Goal: Navigation & Orientation: Go to known website

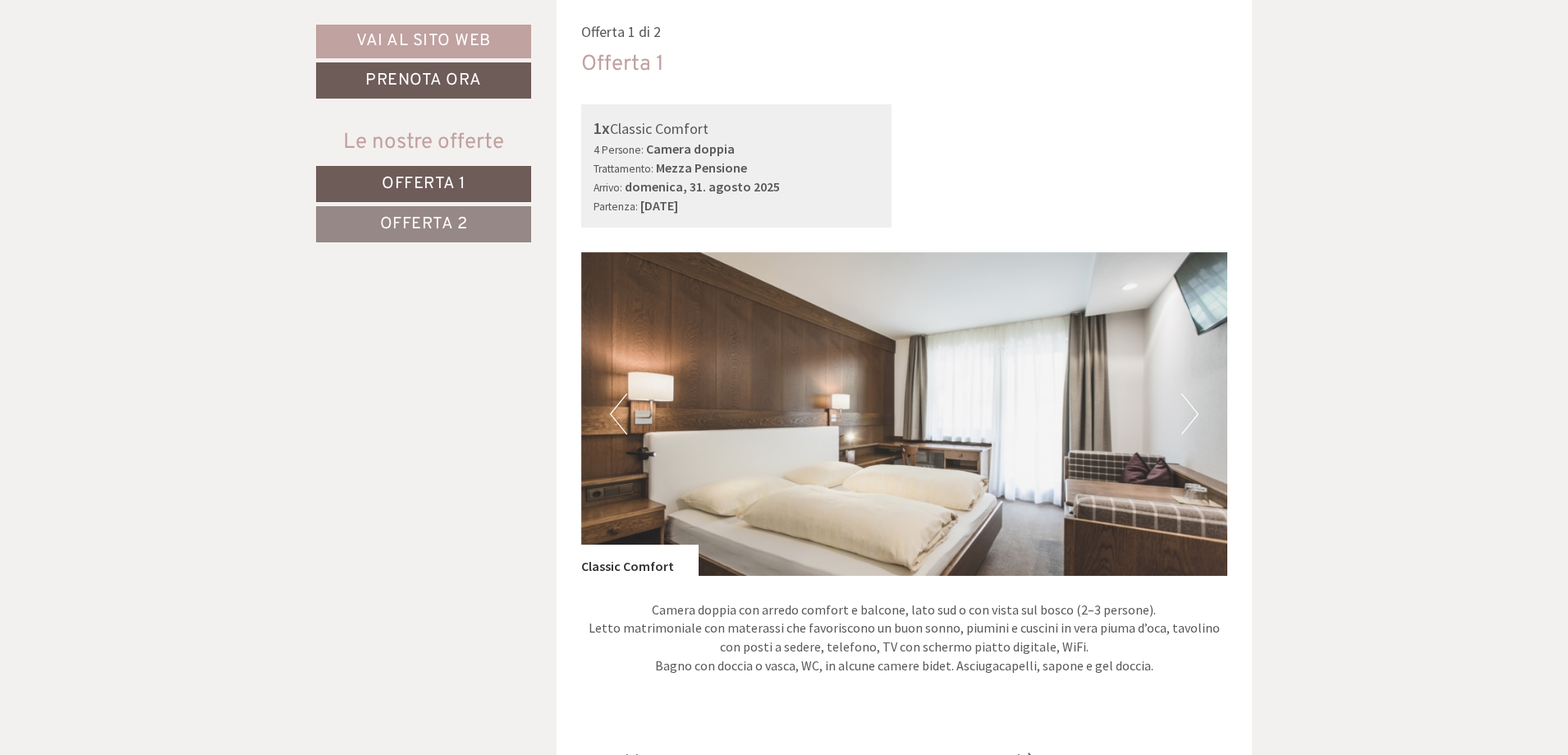
scroll to position [986, 0]
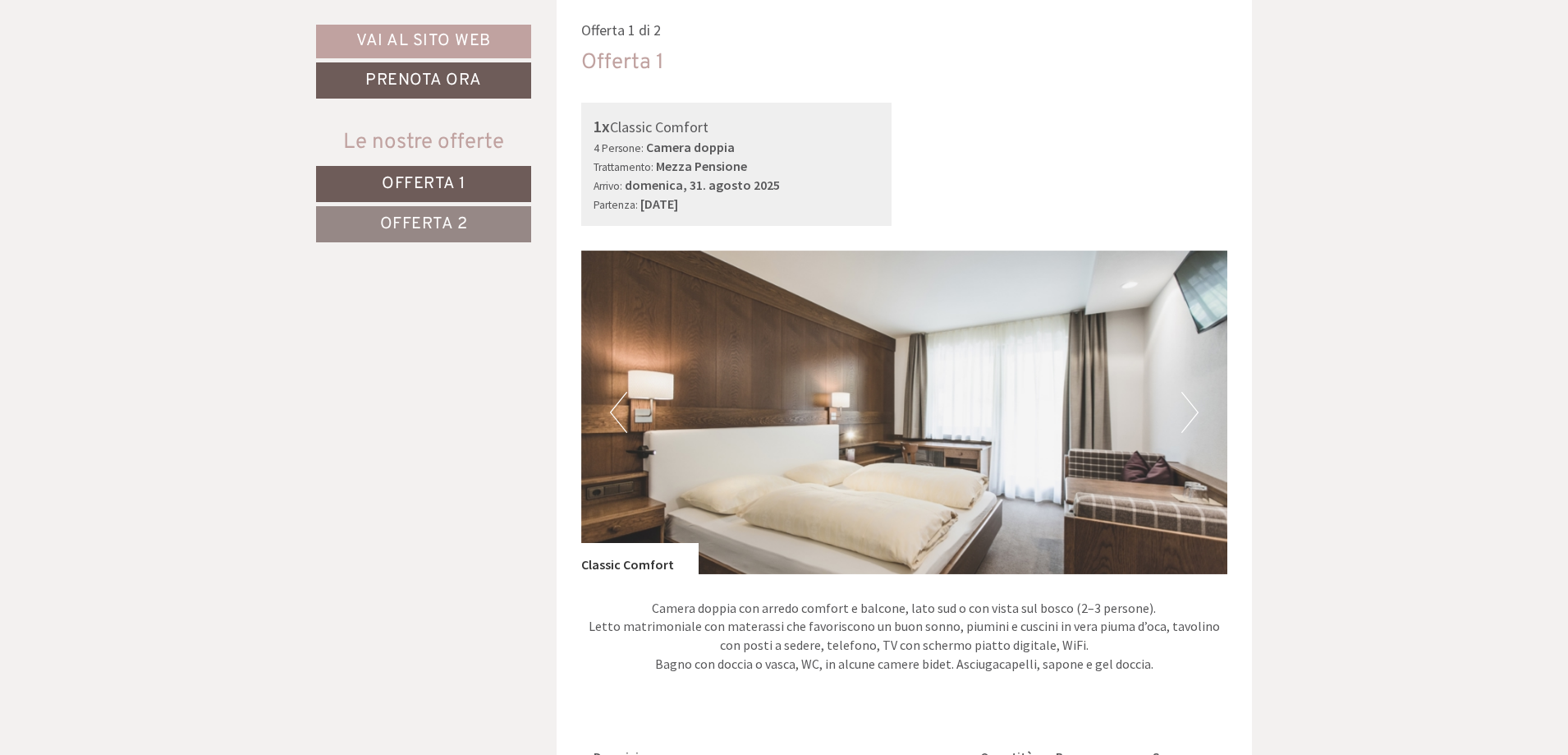
click at [1190, 415] on button "Next" at bounding box center [1189, 412] width 17 height 41
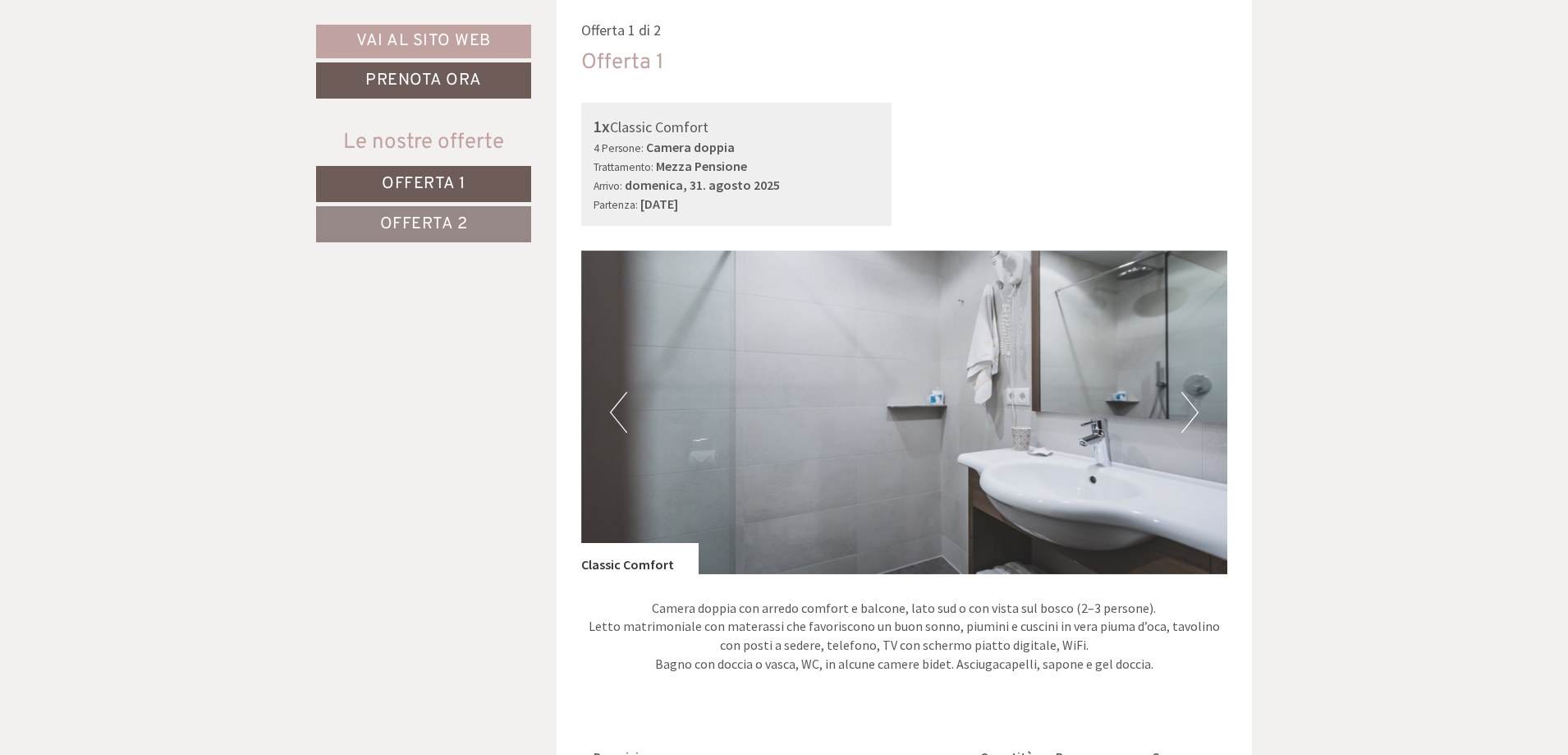
click at [1186, 409] on button "Next" at bounding box center [1189, 412] width 17 height 41
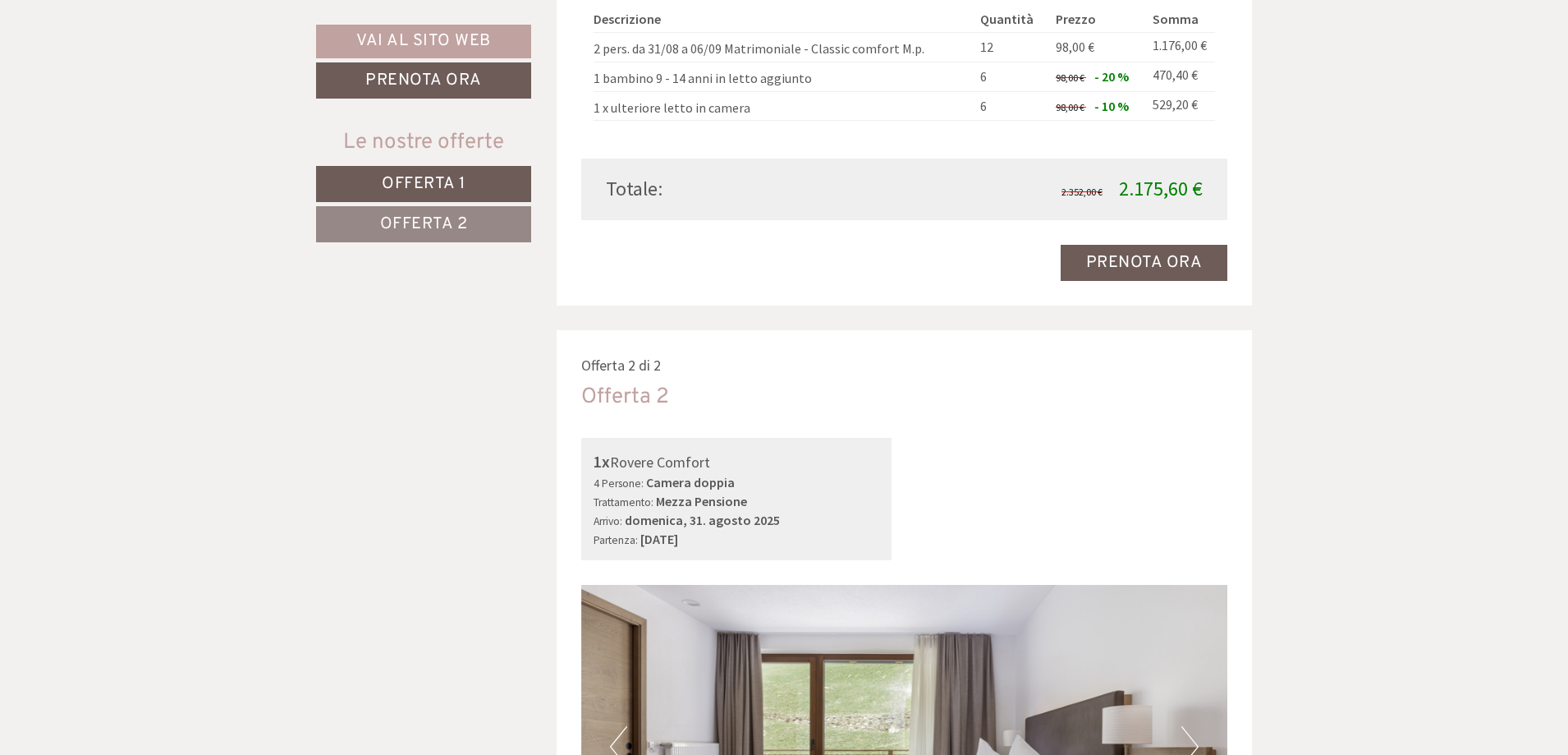
scroll to position [1971, 0]
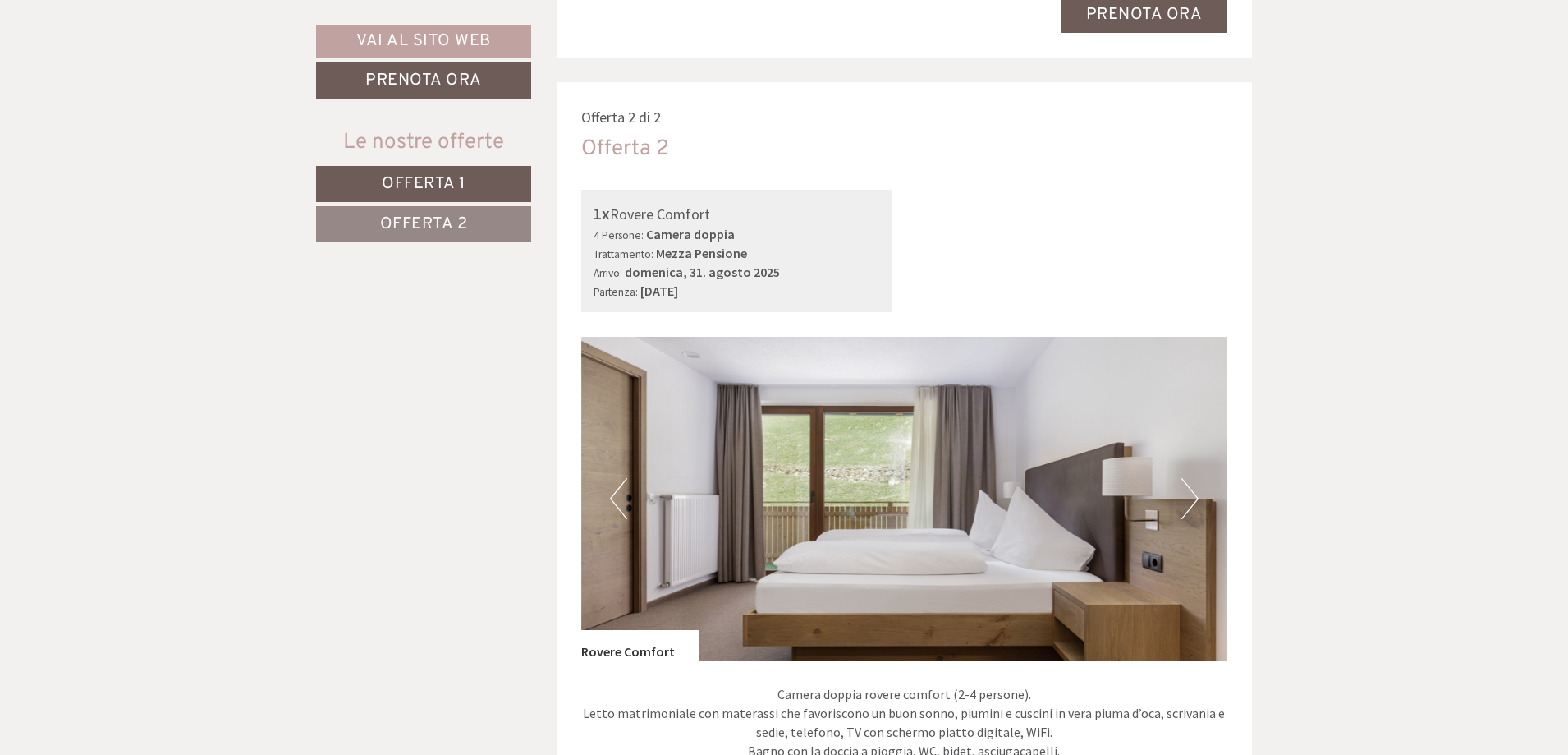
click at [1185, 495] on button "Next" at bounding box center [1189, 499] width 17 height 41
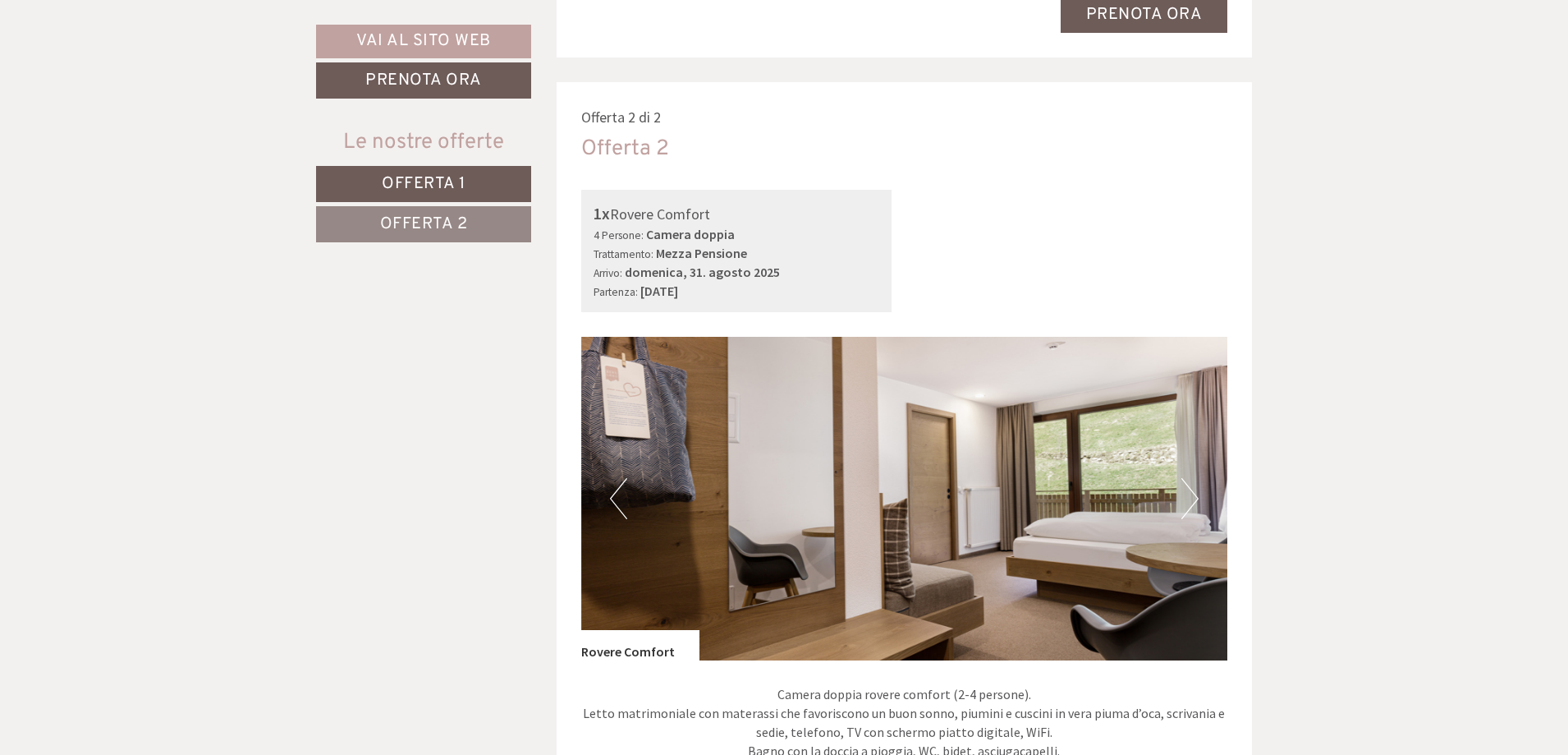
click at [1187, 493] on button "Next" at bounding box center [1189, 499] width 17 height 41
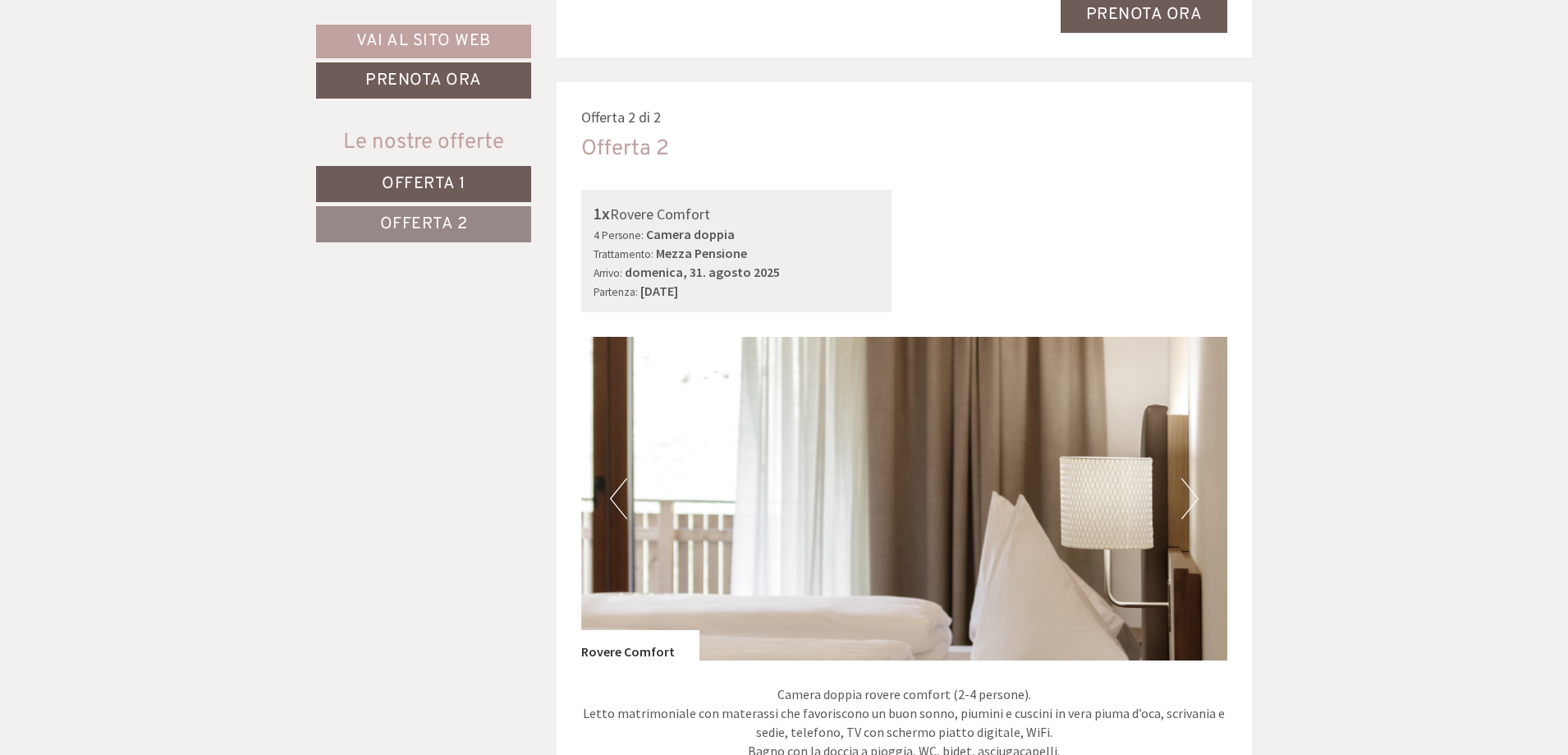
click at [1187, 493] on button "Next" at bounding box center [1189, 499] width 17 height 41
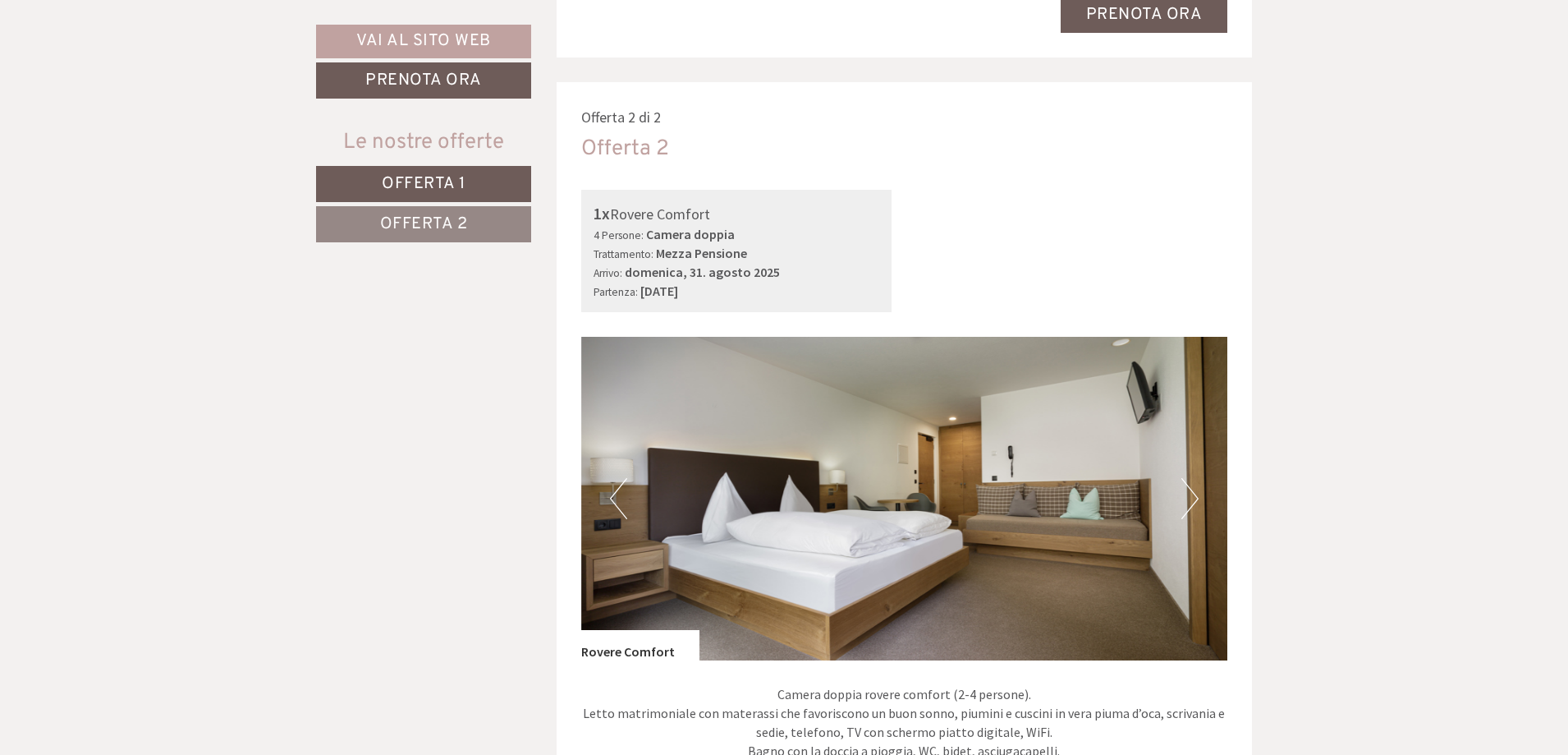
click at [1187, 493] on button "Next" at bounding box center [1189, 499] width 17 height 41
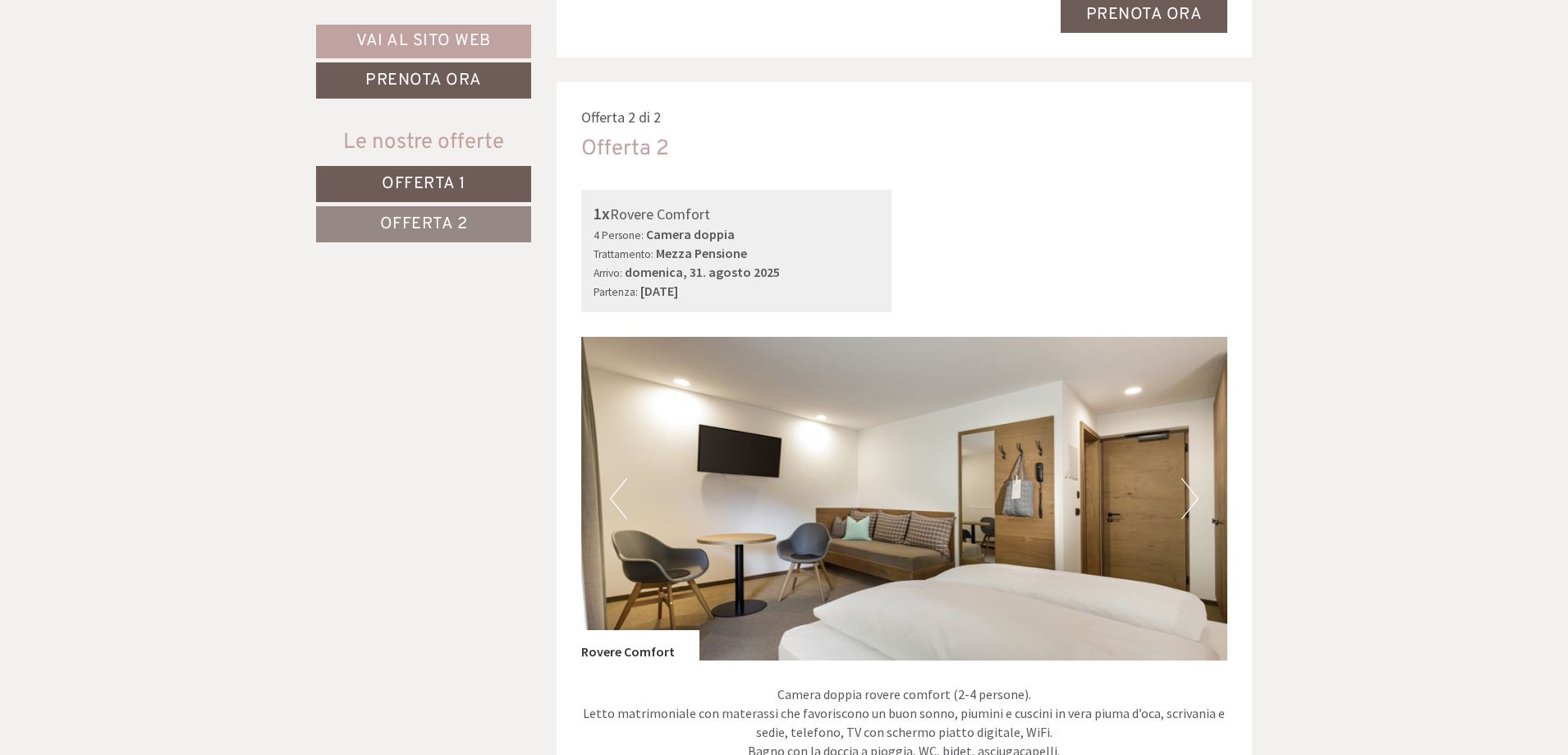
click at [1187, 493] on button "Next" at bounding box center [1189, 499] width 17 height 41
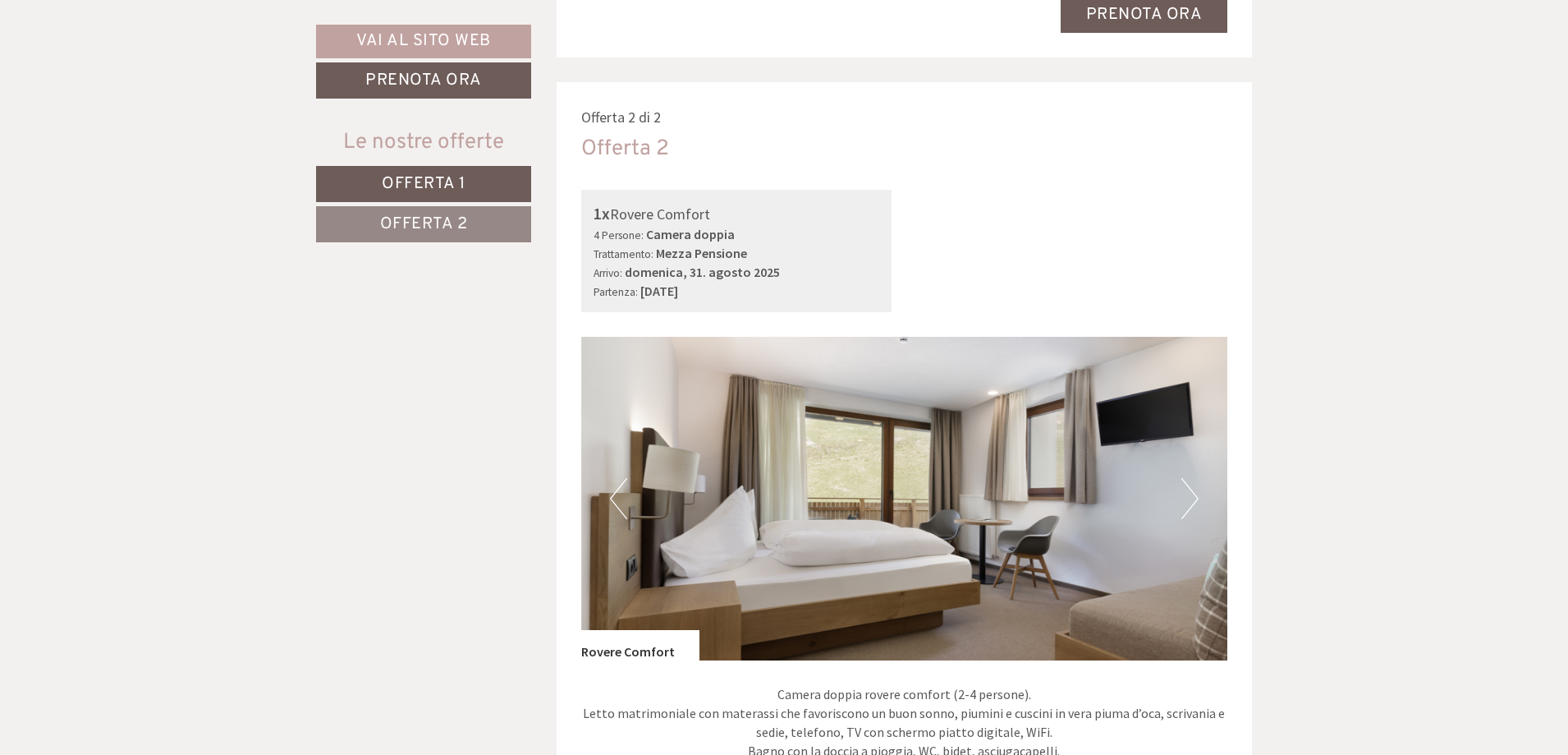
click at [1187, 493] on button "Next" at bounding box center [1189, 499] width 17 height 41
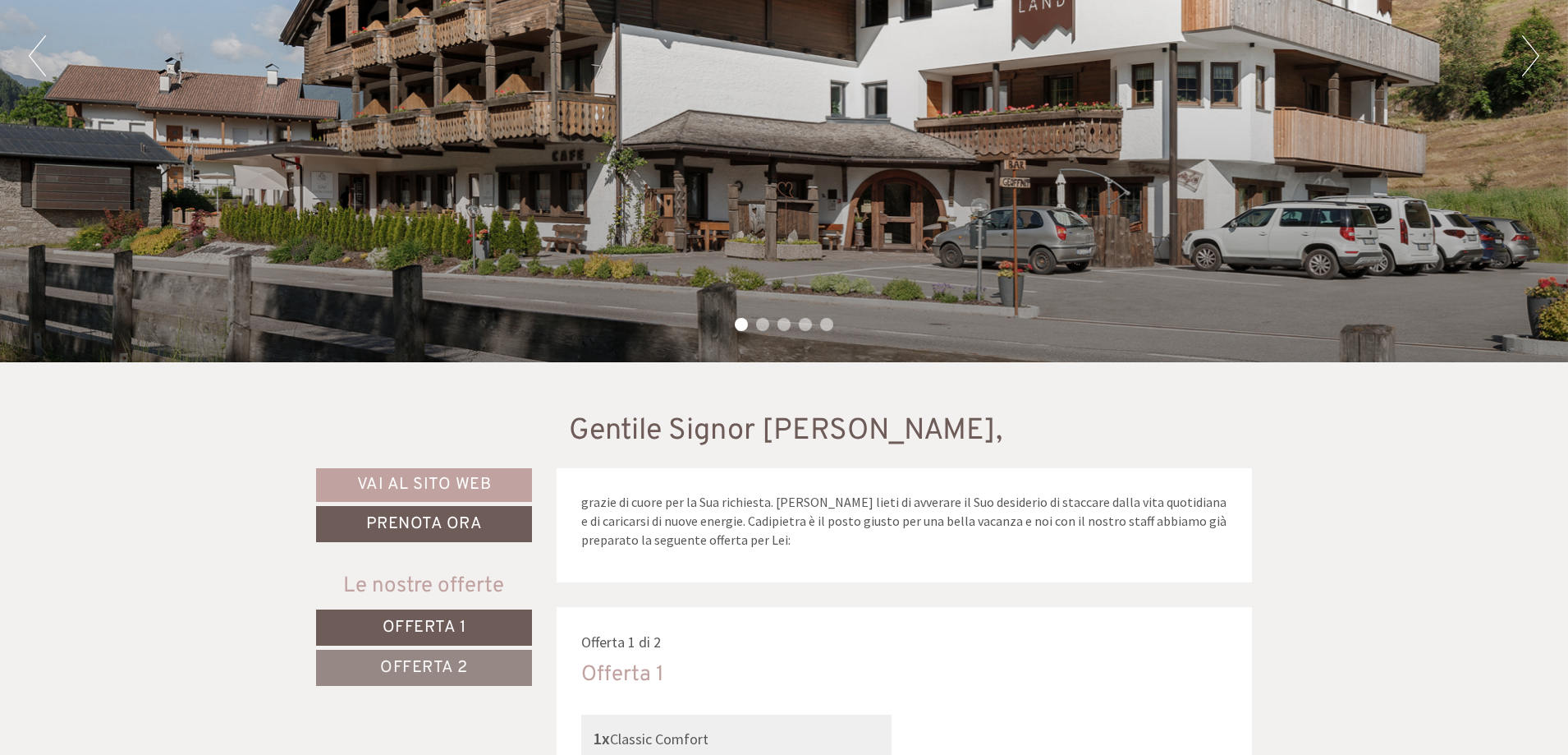
scroll to position [164, 0]
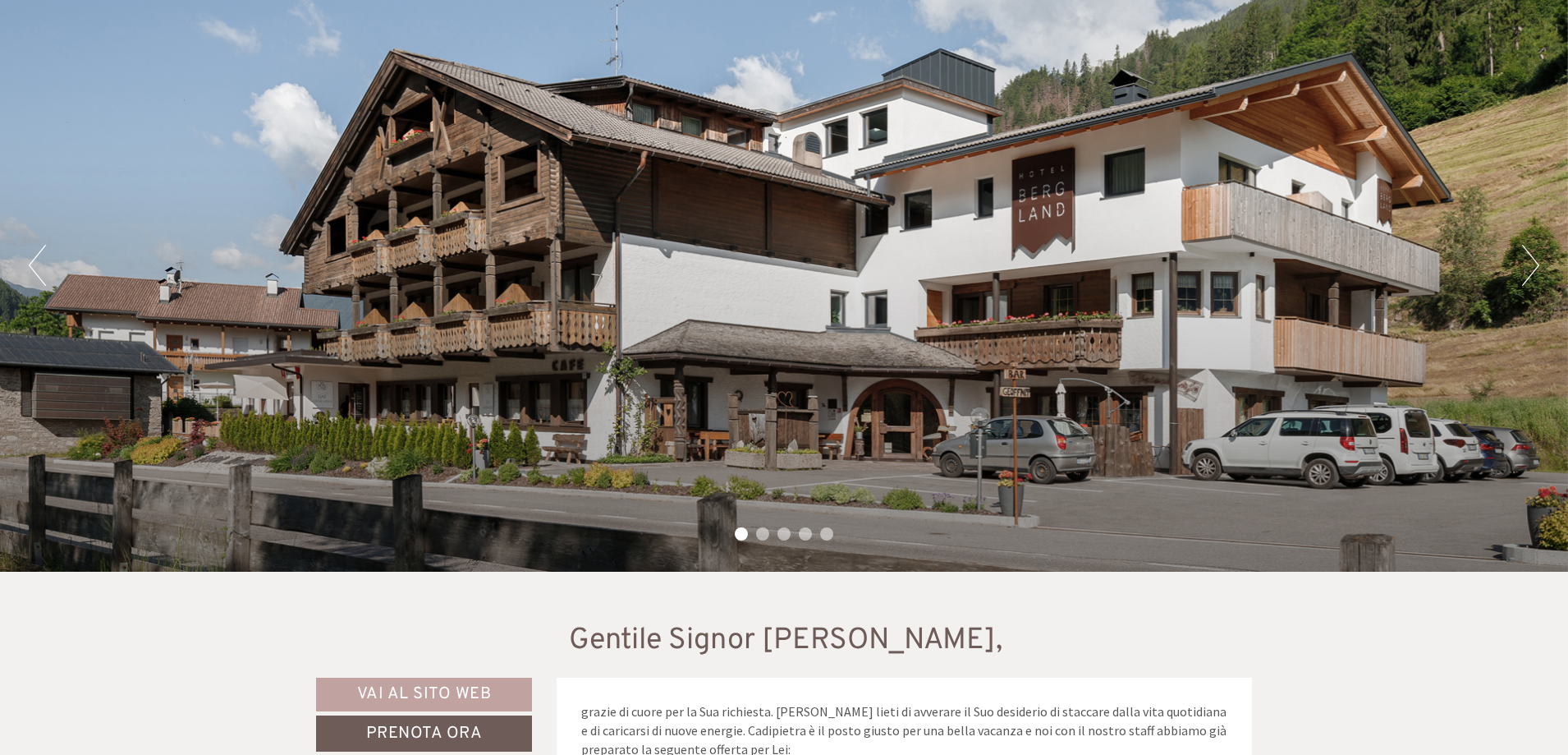
click at [762, 534] on li "2" at bounding box center [763, 533] width 13 height 13
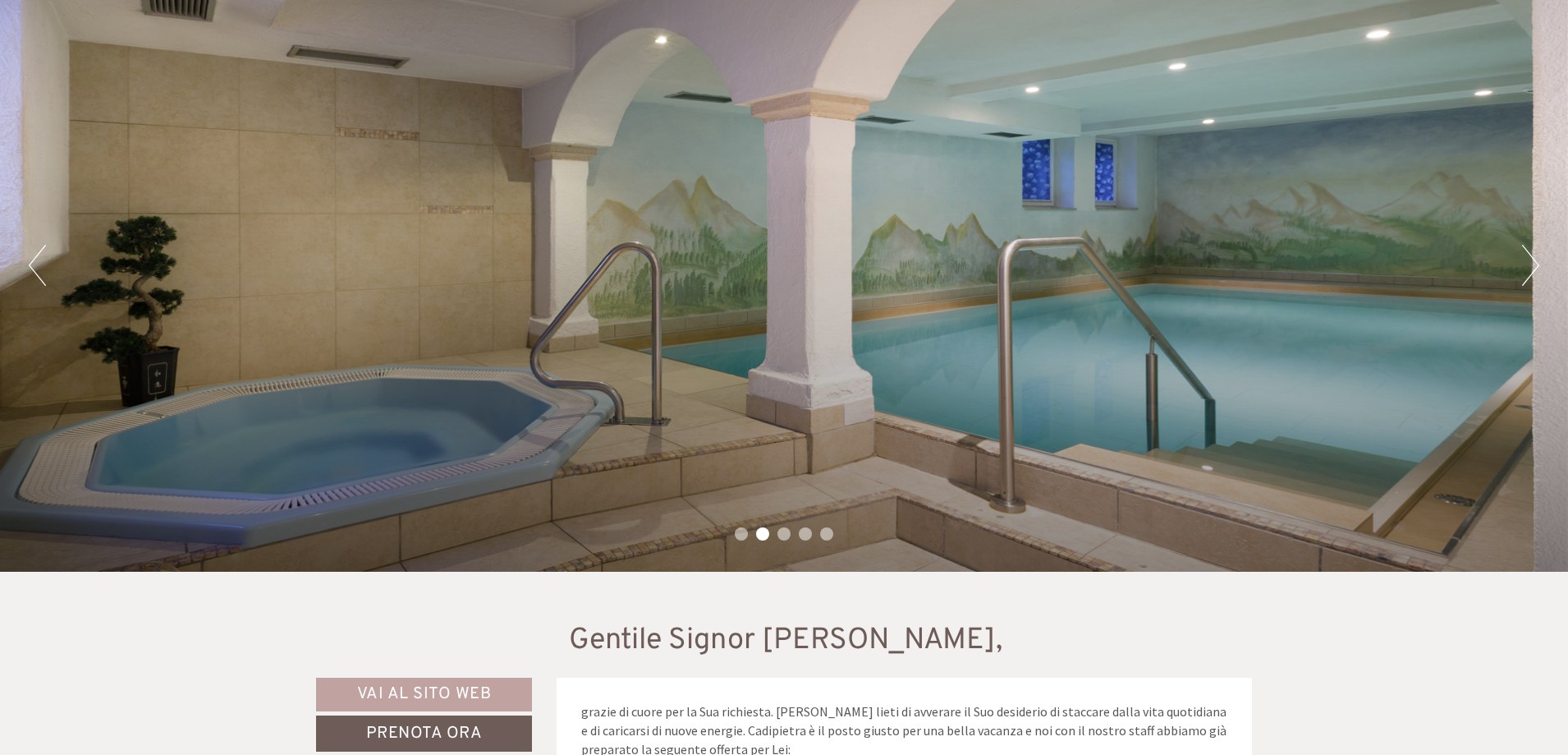
click at [774, 533] on ul "1 2 3 4 5" at bounding box center [784, 535] width 1568 height 19
click at [778, 533] on li "3" at bounding box center [784, 533] width 13 height 13
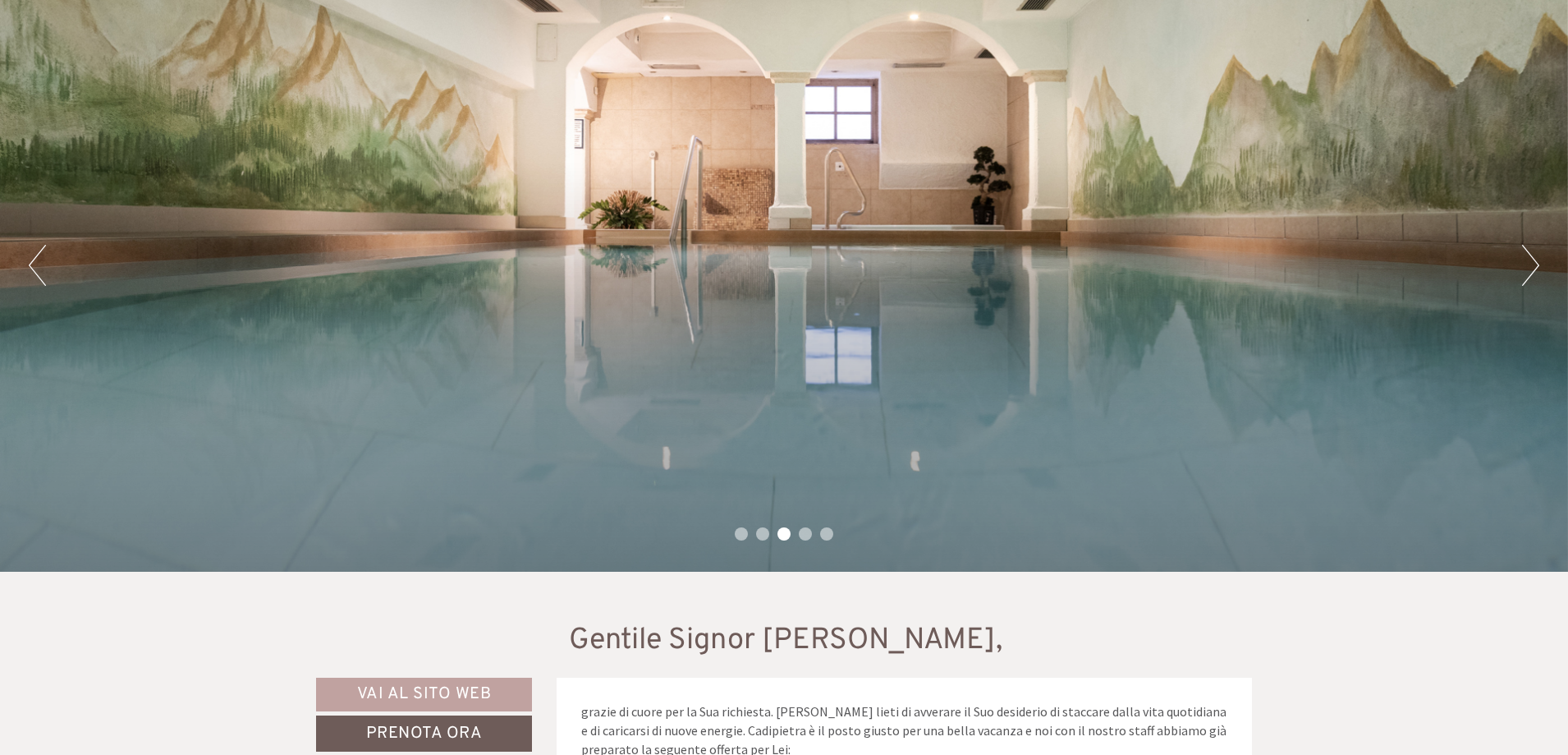
click at [795, 533] on ul "1 2 3 4 5" at bounding box center [784, 535] width 1568 height 19
click at [807, 533] on li "4" at bounding box center [804, 533] width 13 height 13
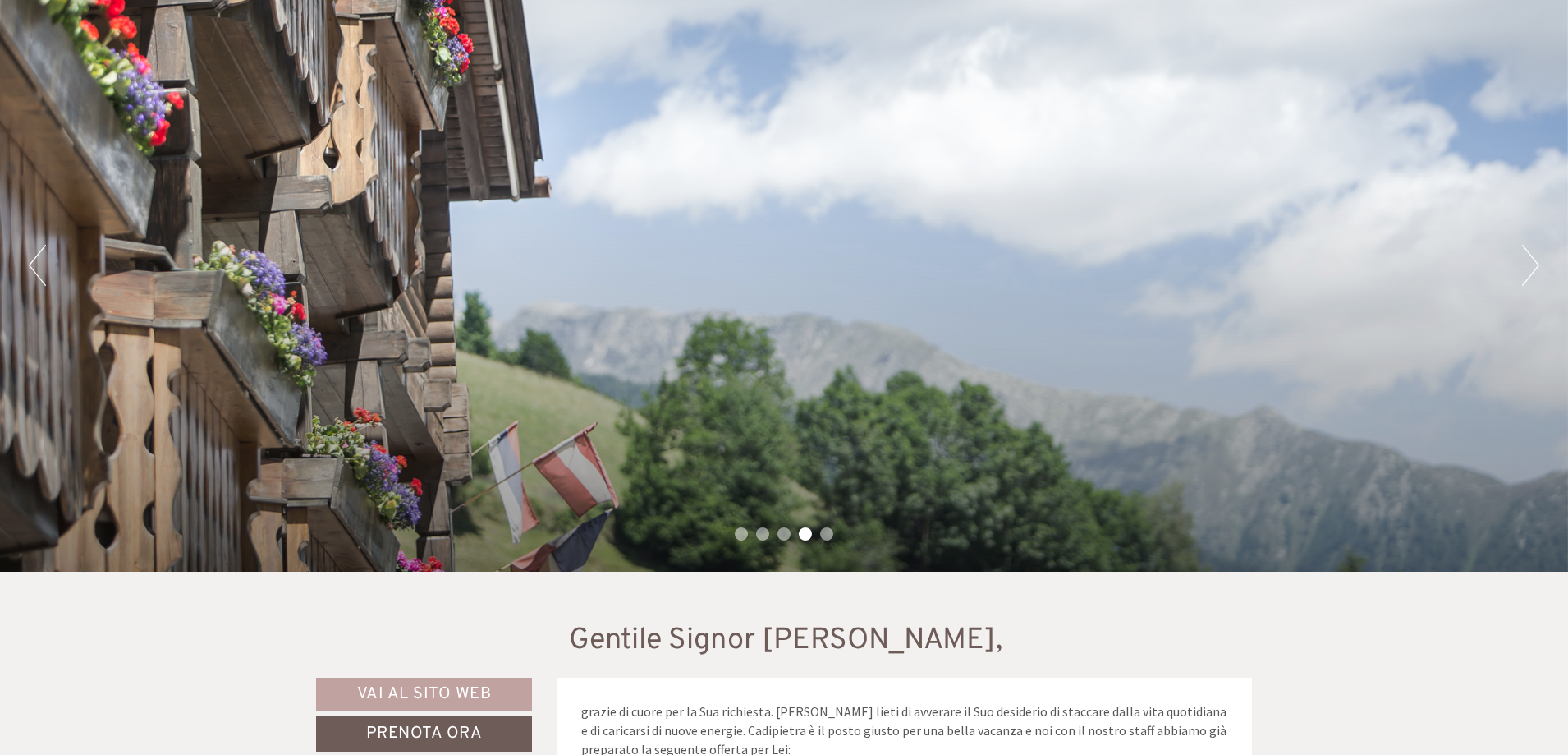
click at [814, 533] on ul "1 2 3 4 5" at bounding box center [784, 535] width 1568 height 19
click at [823, 533] on li "5" at bounding box center [826, 533] width 13 height 13
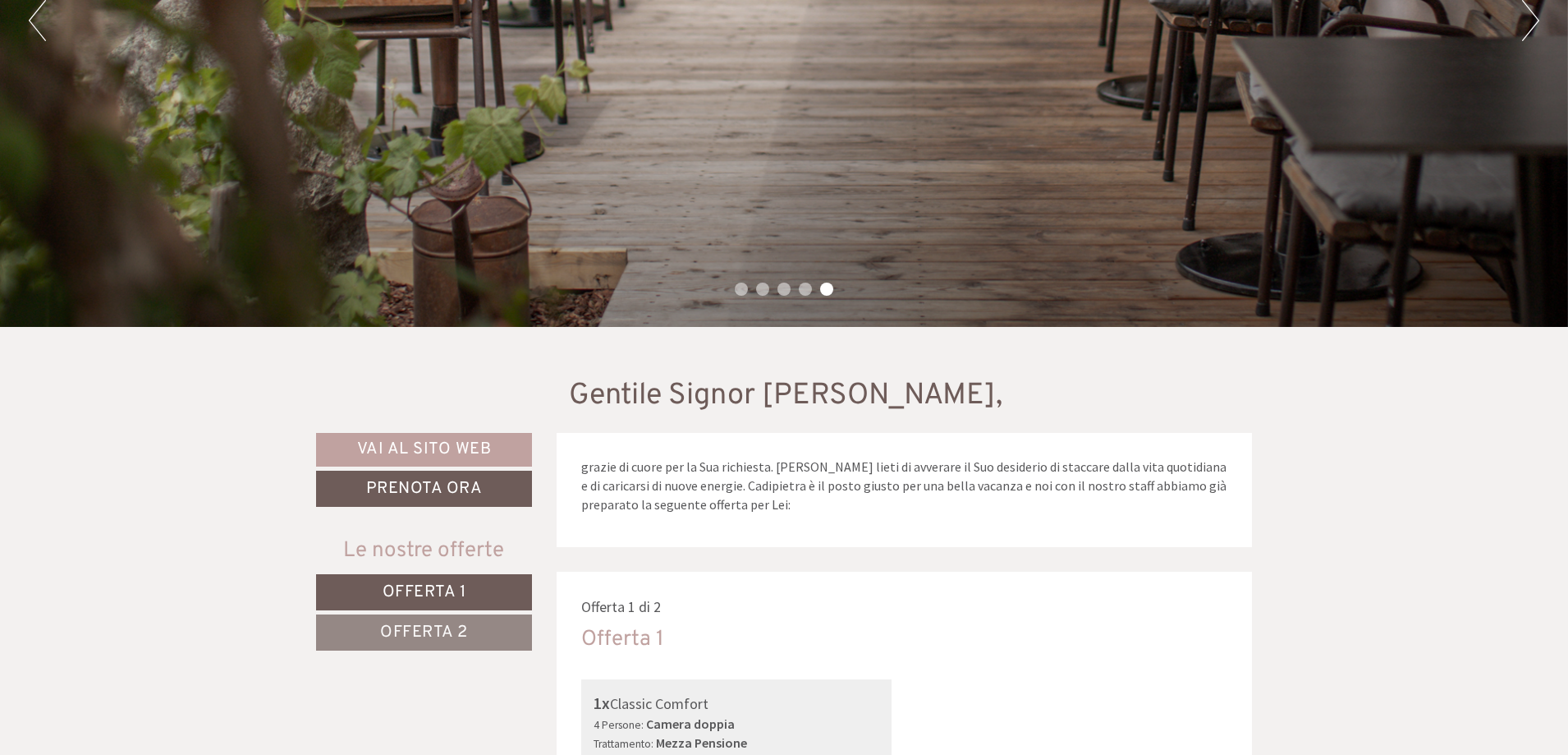
scroll to position [410, 0]
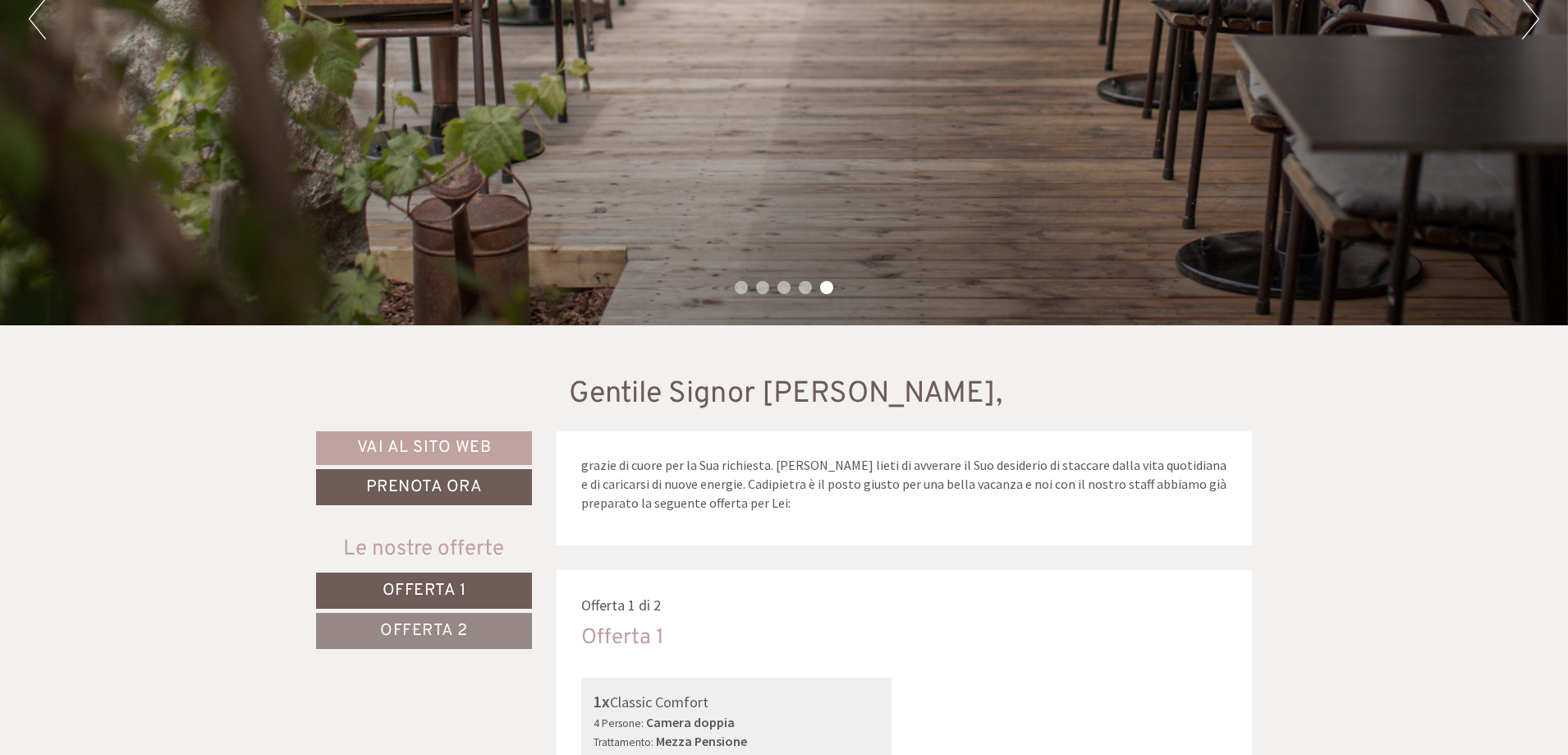
click at [803, 288] on li "4" at bounding box center [804, 287] width 13 height 13
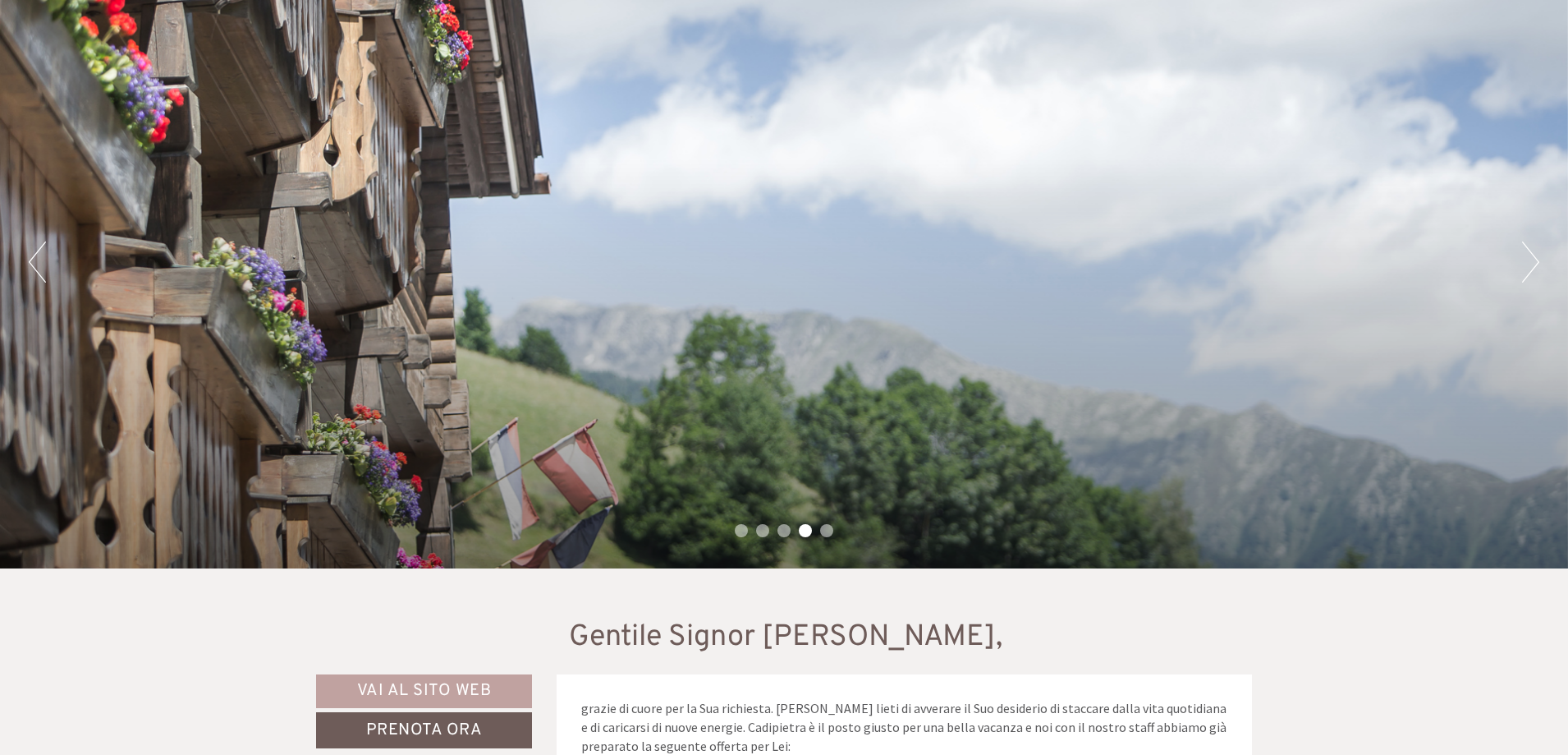
scroll to position [164, 0]
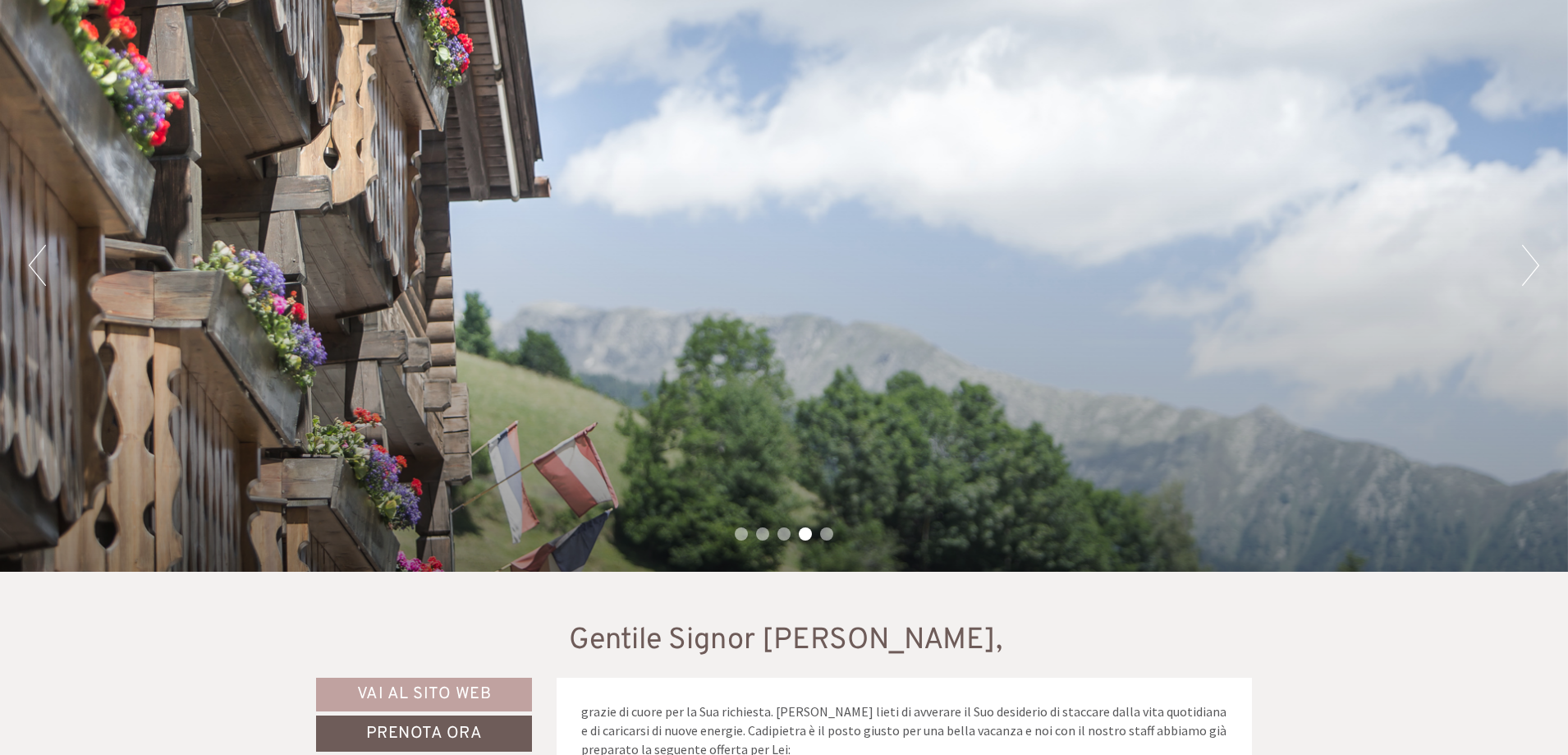
click at [782, 534] on li "3" at bounding box center [784, 533] width 13 height 13
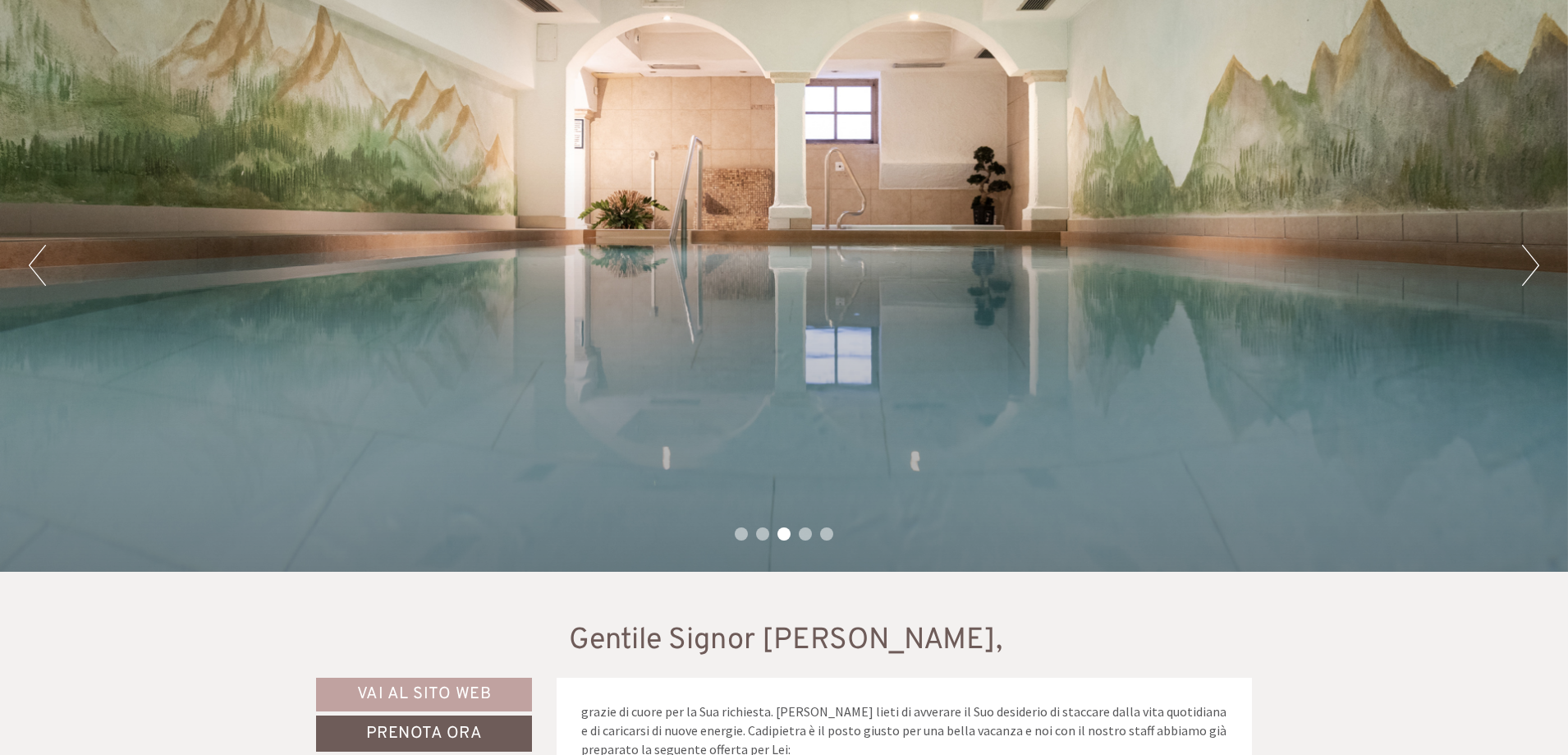
click at [731, 367] on div "Previous Next 1 2 3 4 5" at bounding box center [784, 265] width 1568 height 613
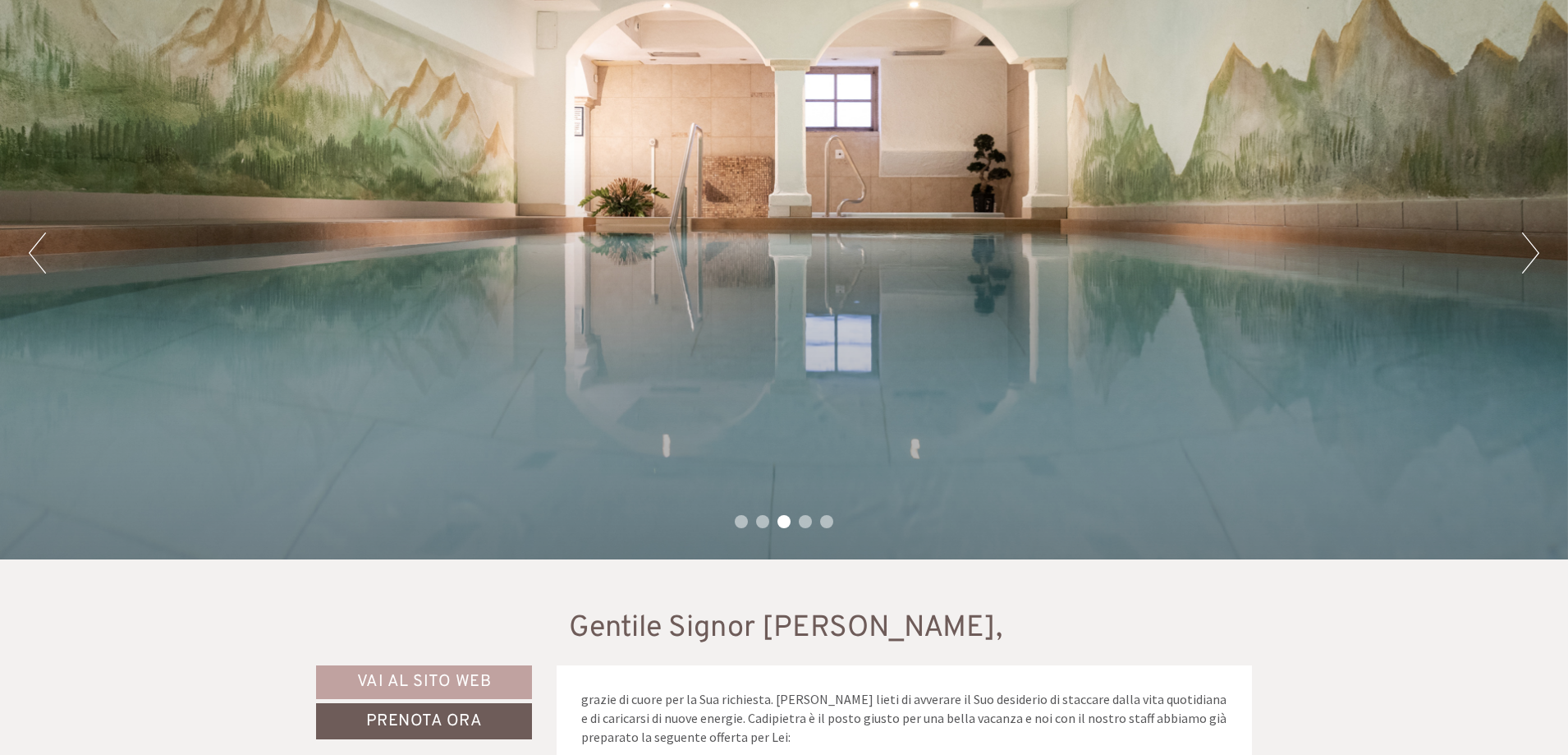
scroll to position [657, 0]
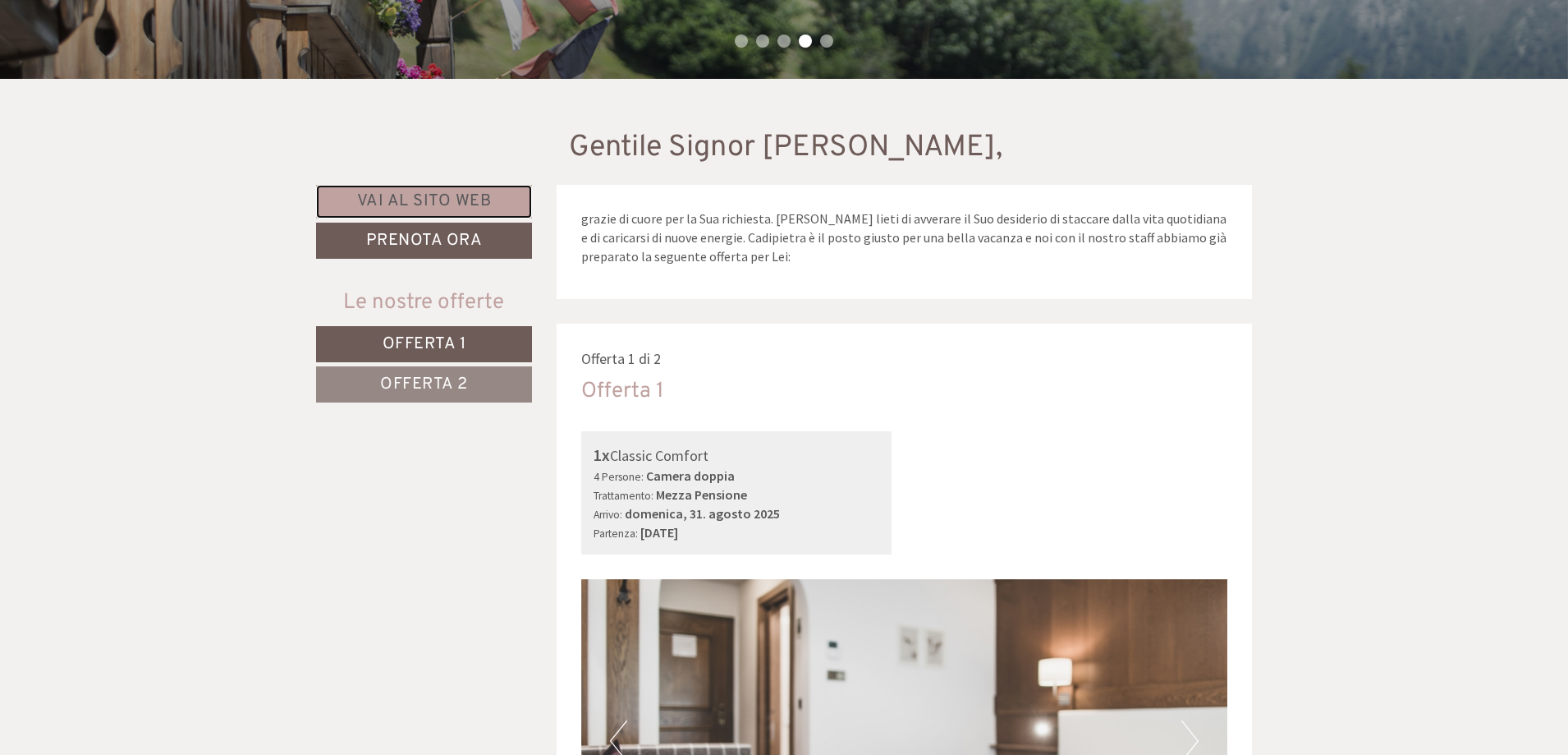
click at [464, 199] on link "Vai al sito web" at bounding box center [424, 202] width 216 height 34
